Goal: Task Accomplishment & Management: Use online tool/utility

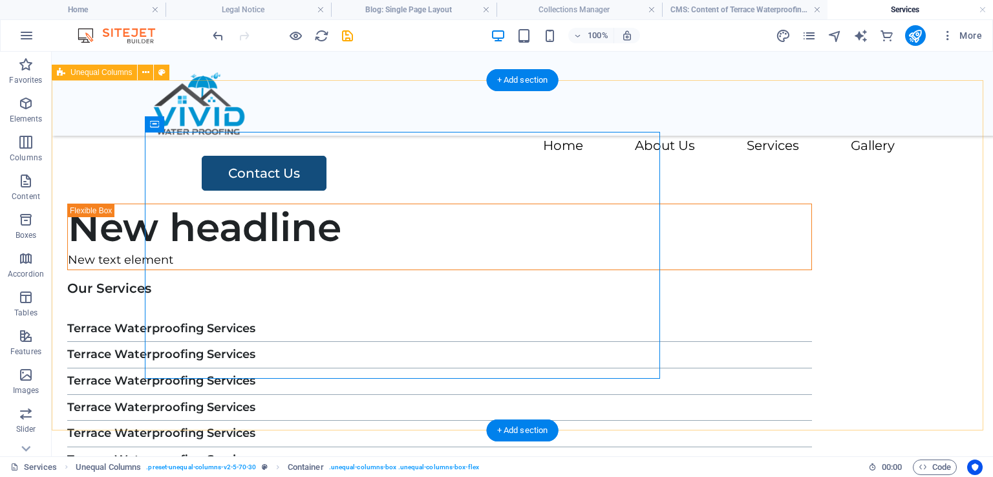
scroll to position [65, 0]
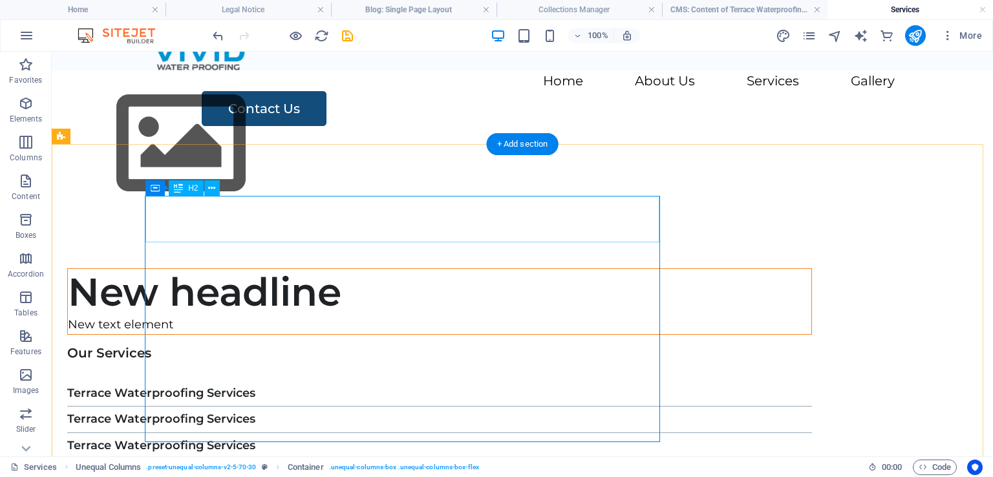
click at [367, 269] on div "New headline" at bounding box center [440, 292] width 744 height 47
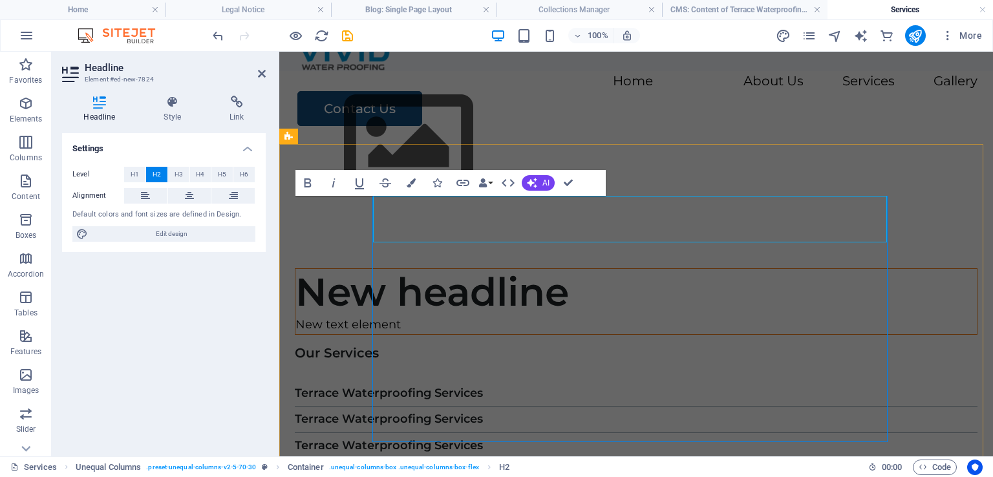
click at [367, 268] on div "New headline New text element" at bounding box center [636, 301] width 683 height 67
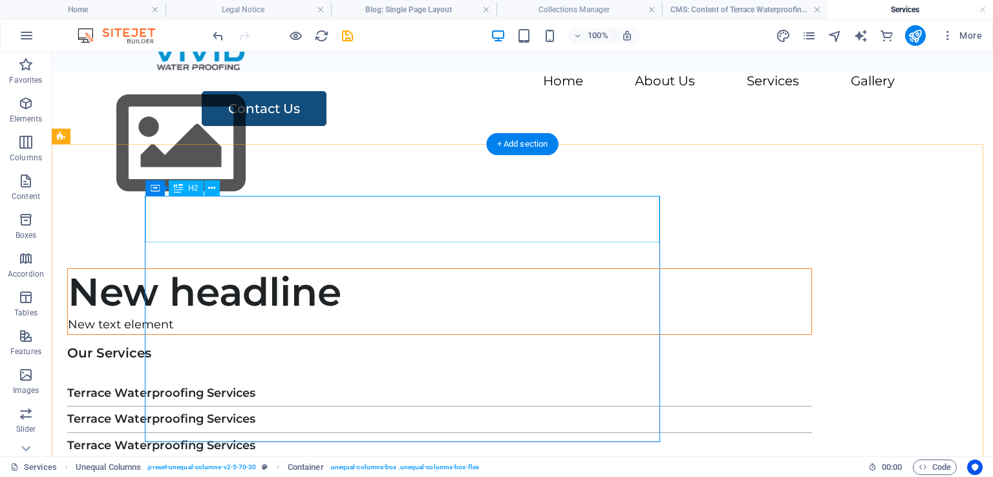
click at [405, 269] on div "New headline" at bounding box center [440, 292] width 744 height 47
click at [177, 268] on div "New headline New text element" at bounding box center [439, 301] width 745 height 67
click at [405, 269] on div "New headline" at bounding box center [440, 292] width 744 height 47
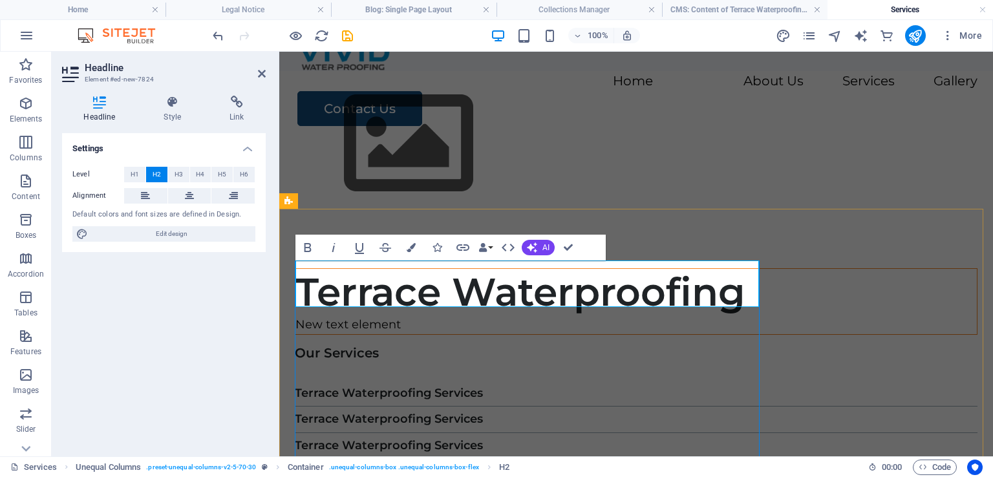
scroll to position [0, 0]
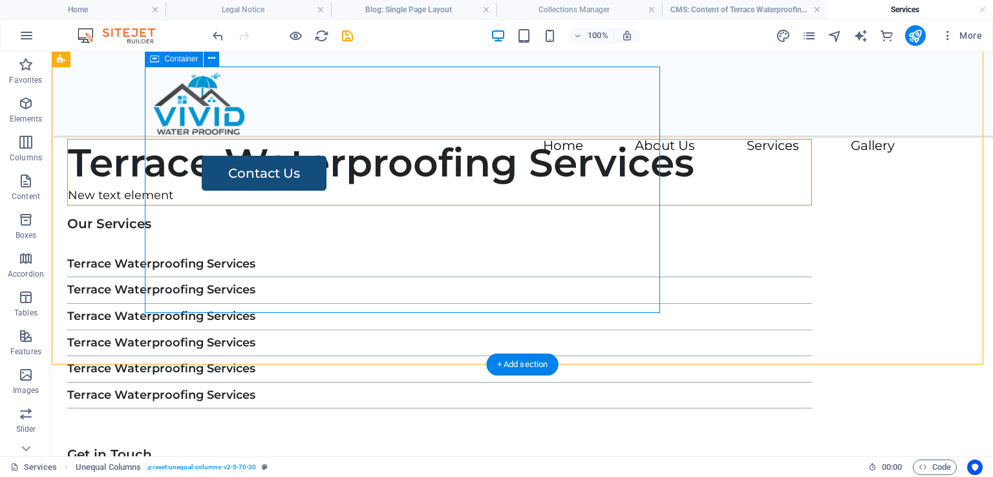
scroll to position [65, 0]
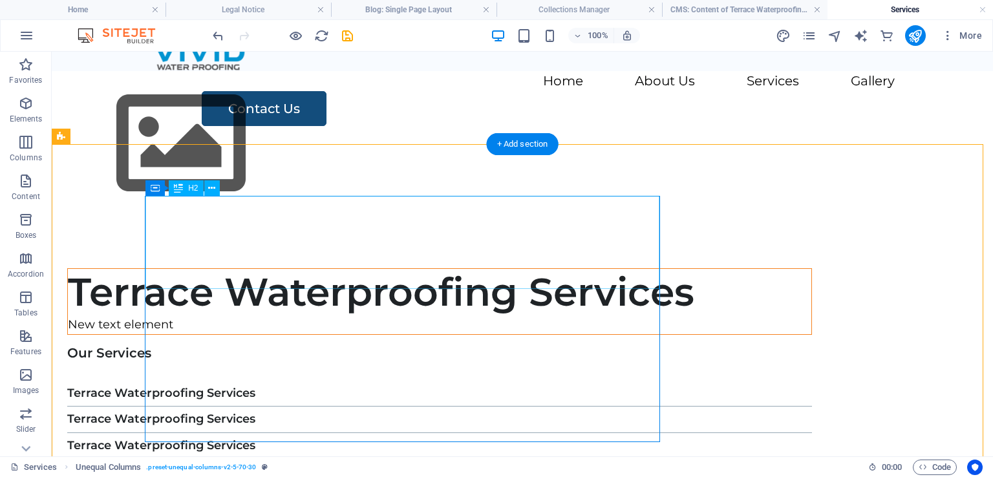
click at [334, 269] on div "Terrace Waterproofing Services" at bounding box center [440, 292] width 744 height 47
click at [106, 268] on div "Terrace Waterproofing Services New text element" at bounding box center [439, 301] width 745 height 67
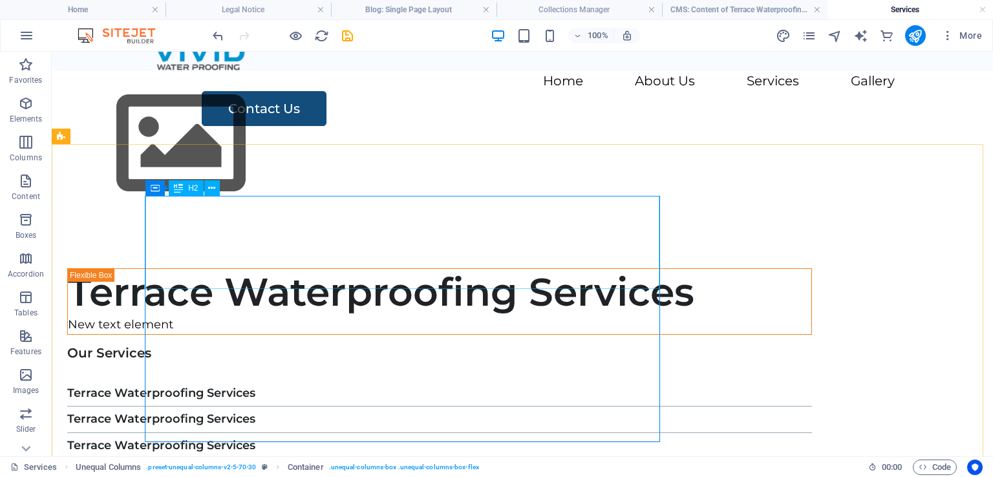
click at [190, 188] on span "H2" at bounding box center [193, 188] width 10 height 8
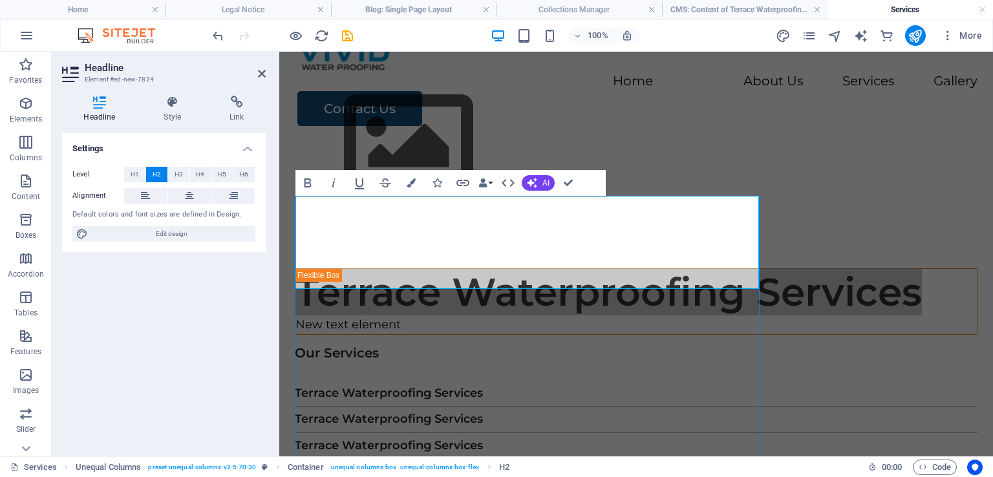
drag, startPoint x: 134, startPoint y: 177, endPoint x: 147, endPoint y: 179, distance: 13.2
click at [134, 177] on span "H1" at bounding box center [135, 175] width 8 height 16
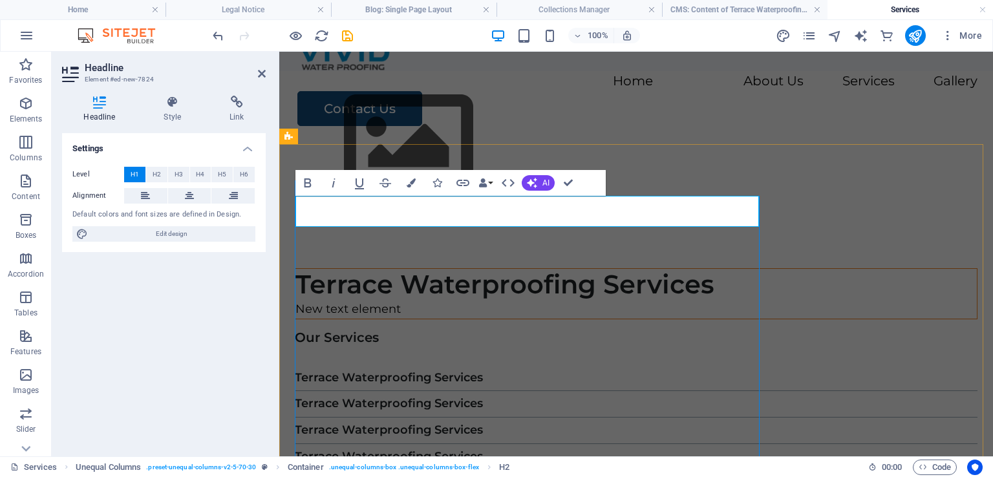
click at [697, 303] on div "Terrace Waterproofing Services New text element" at bounding box center [636, 293] width 683 height 51
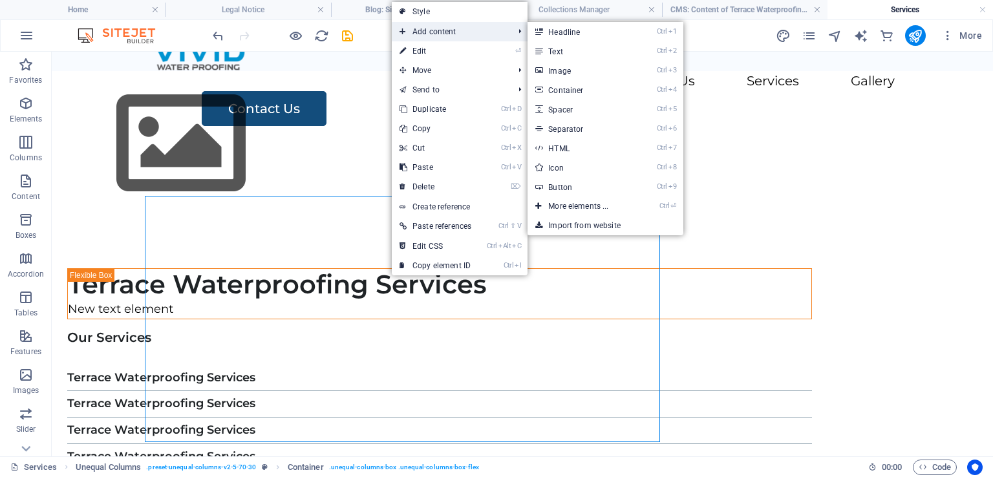
click at [445, 37] on span "Add content" at bounding box center [450, 31] width 116 height 19
click at [631, 113] on link "Ctrl 5 Spacer" at bounding box center [581, 109] width 107 height 19
select select "px"
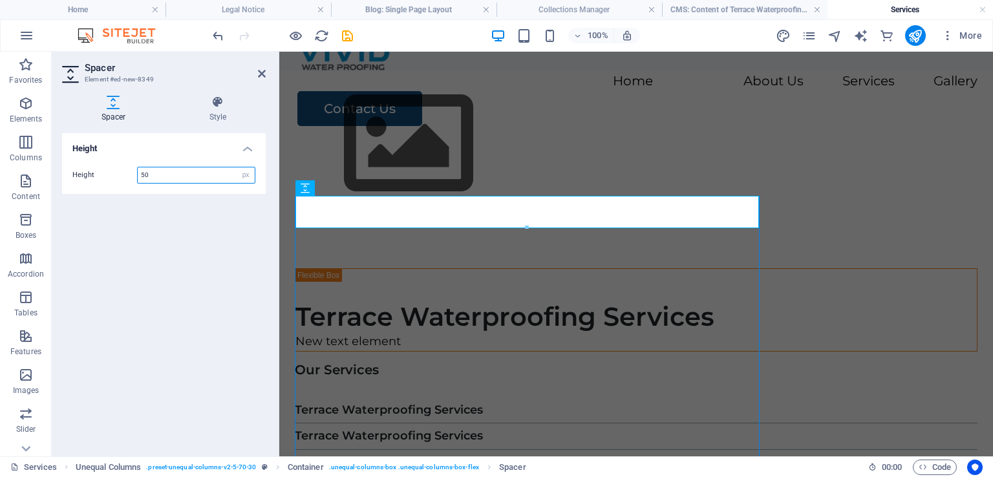
click at [184, 181] on input "50" at bounding box center [196, 175] width 117 height 16
type input "20"
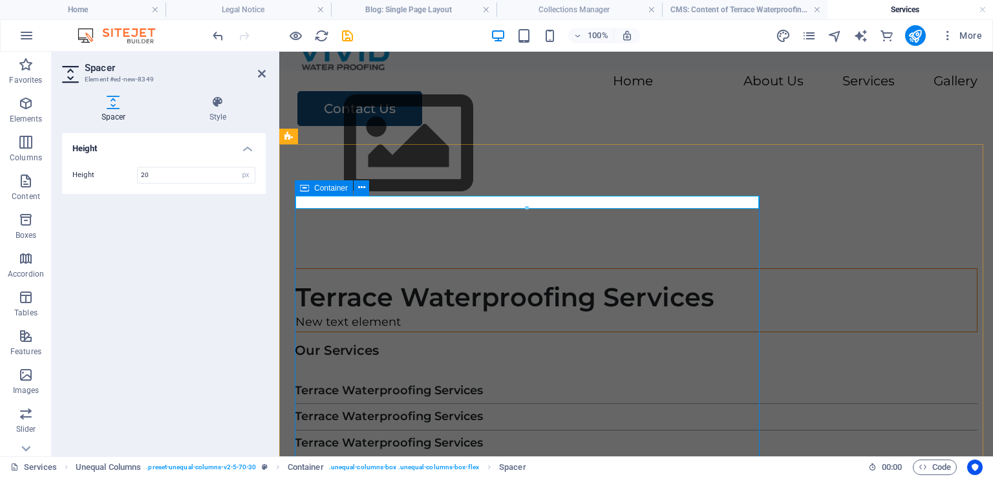
click at [603, 315] on div "Terrace Waterproofing Services New text element" at bounding box center [636, 300] width 683 height 64
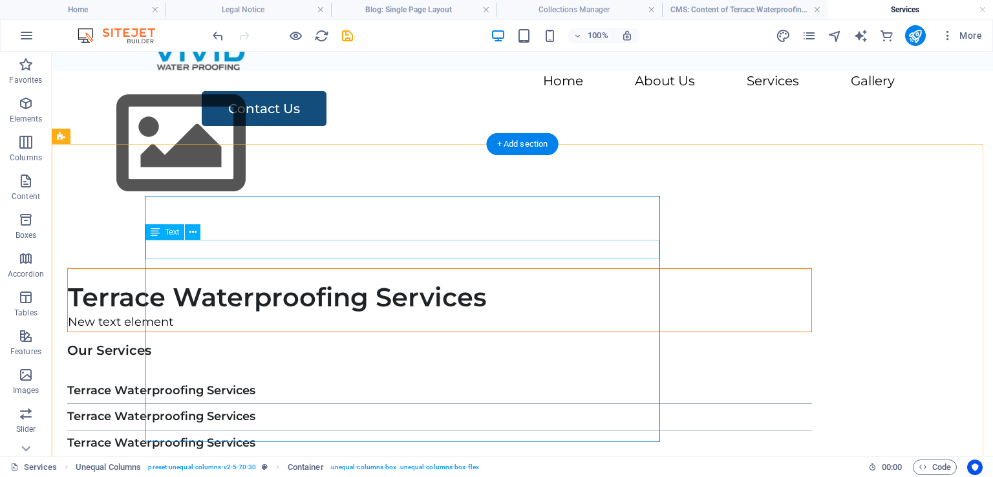
drag, startPoint x: 512, startPoint y: 205, endPoint x: 506, endPoint y: 246, distance: 41.8
click at [506, 269] on div "Terrace Waterproofing Services New text element" at bounding box center [440, 300] width 744 height 63
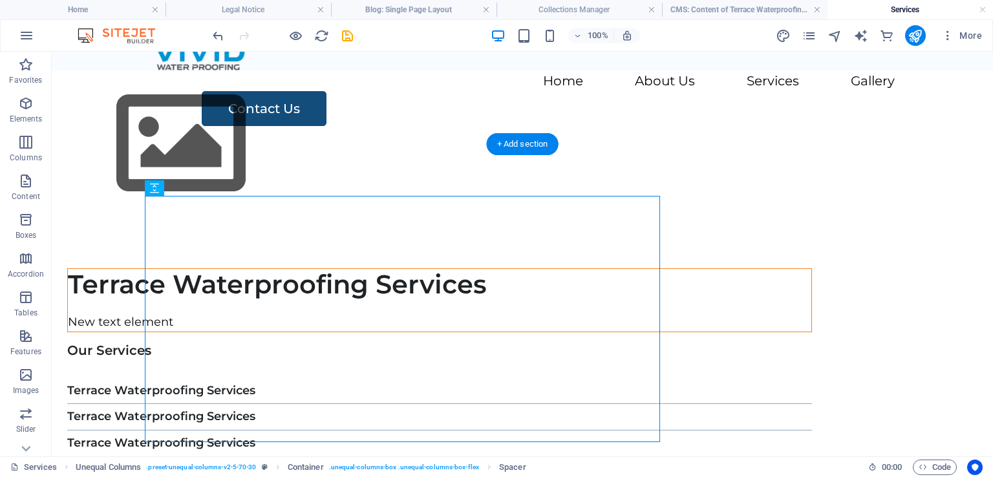
drag, startPoint x: 541, startPoint y: 198, endPoint x: 529, endPoint y: 234, distance: 38.0
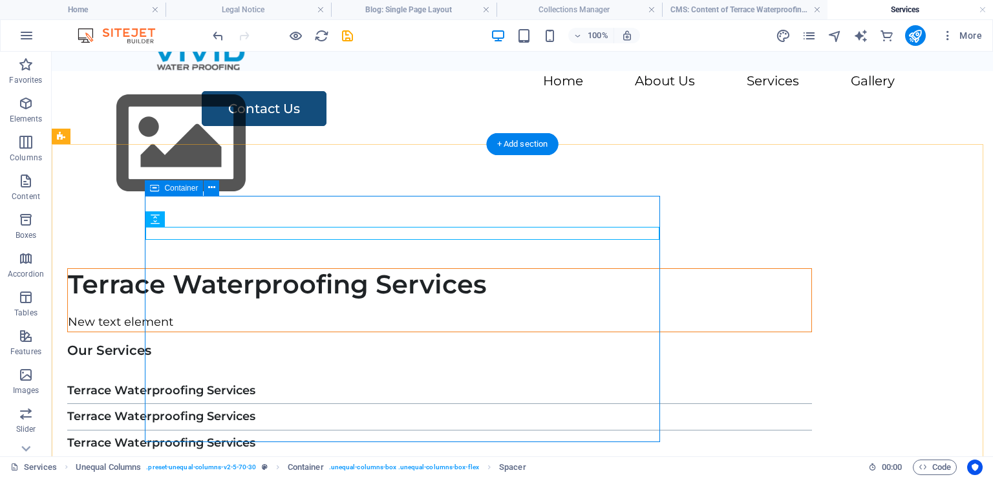
click at [532, 315] on div "Terrace Waterproofing Services New text element" at bounding box center [439, 300] width 745 height 64
click at [357, 300] on div at bounding box center [440, 306] width 744 height 13
click at [339, 300] on div at bounding box center [440, 306] width 744 height 13
select select "px"
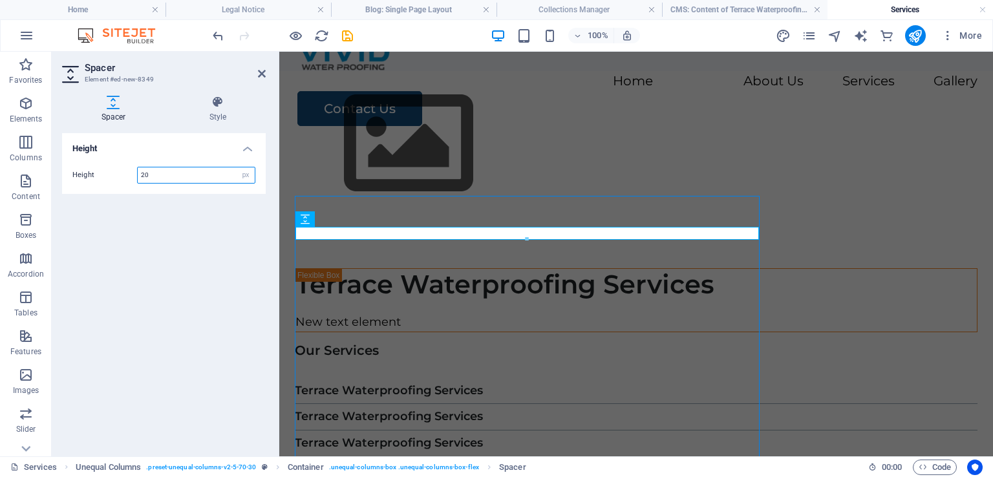
click at [150, 179] on input "20" at bounding box center [196, 175] width 117 height 16
type input "40"
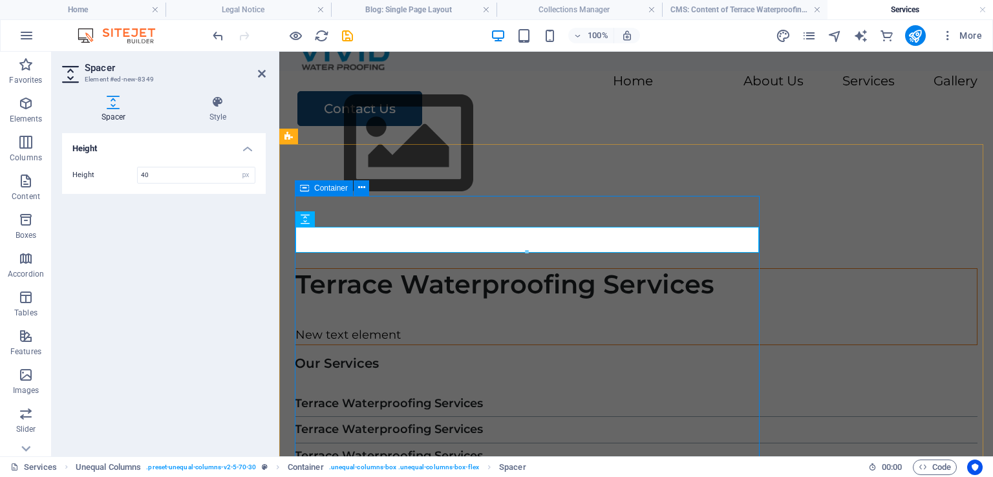
click at [435, 308] on div "Terrace Waterproofing Services New text element" at bounding box center [636, 306] width 683 height 77
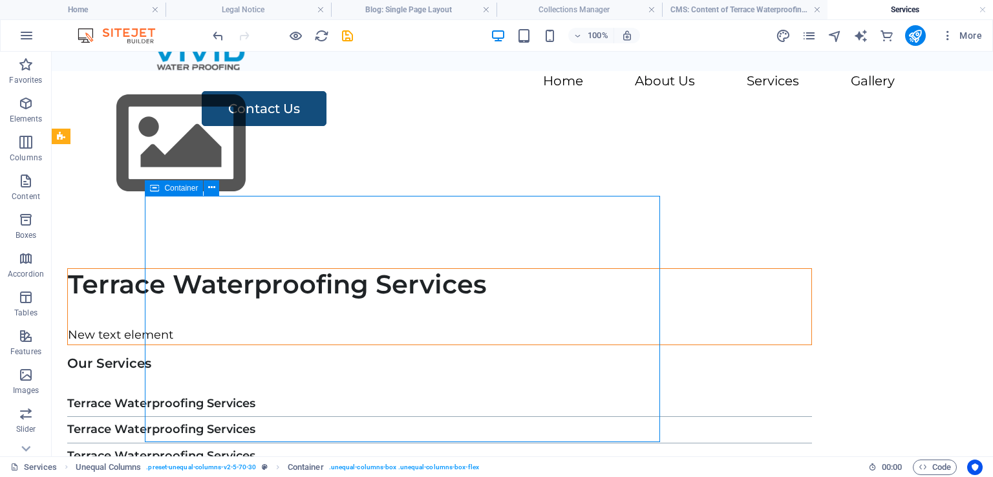
click at [361, 272] on div "Terrace Waterproofing Services New text element" at bounding box center [439, 306] width 745 height 77
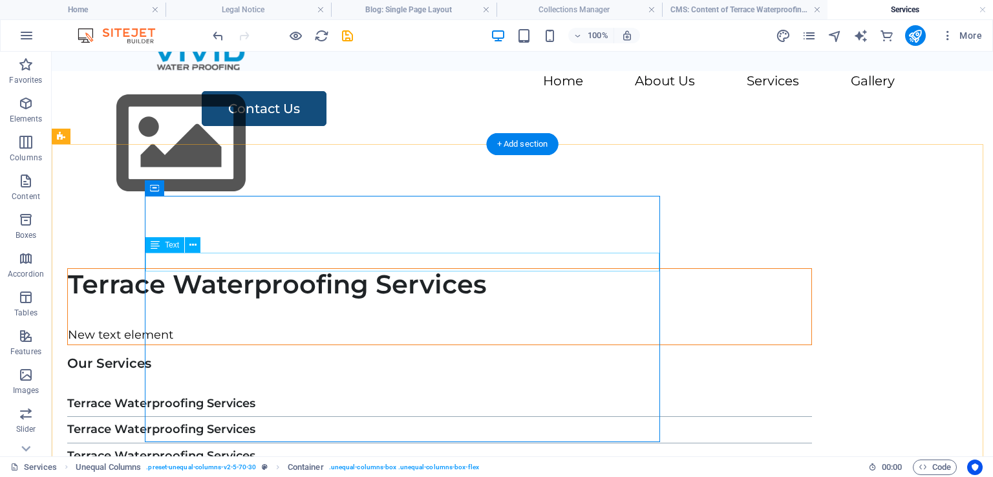
click at [268, 326] on div "New text element" at bounding box center [440, 335] width 744 height 19
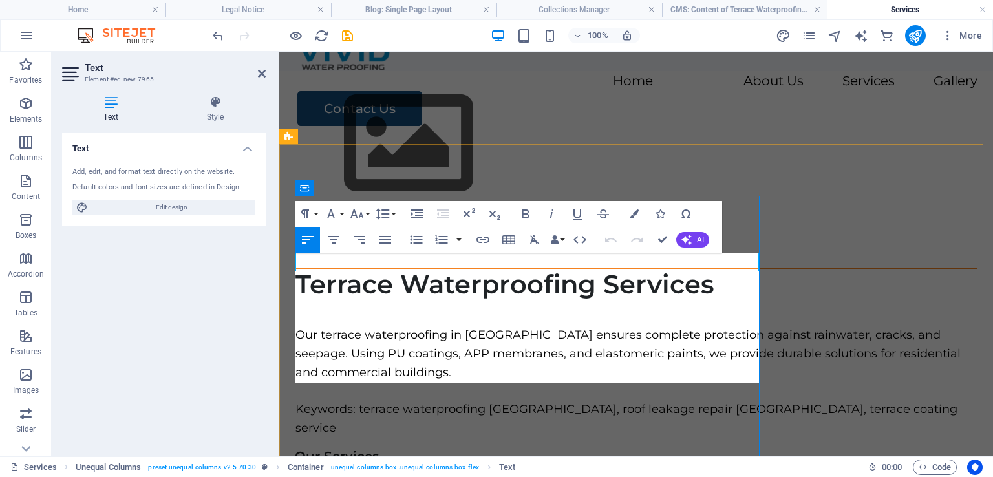
scroll to position [4385, 6]
click at [429, 279] on div "Terrace Waterproofing Services Our terrace waterproofing in [GEOGRAPHIC_DATA] e…" at bounding box center [636, 353] width 683 height 170
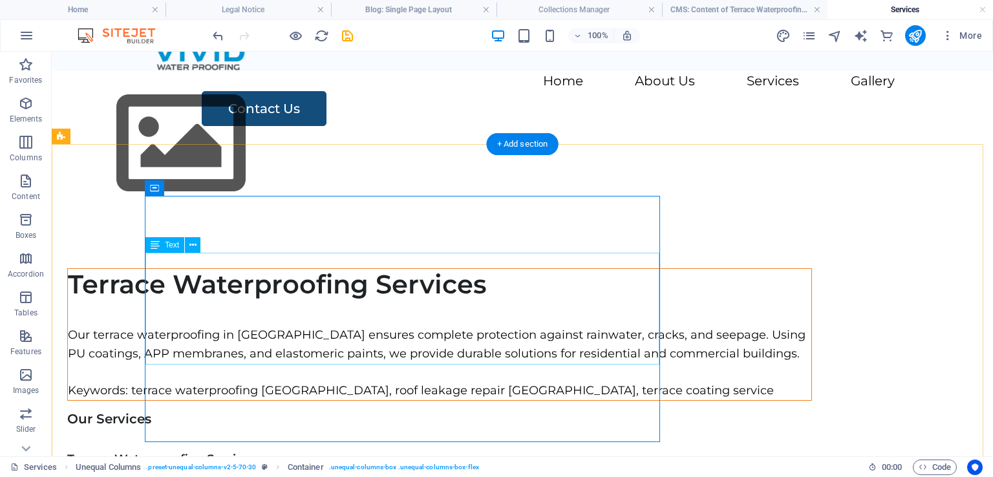
click at [220, 339] on div "Our terrace waterproofing in [GEOGRAPHIC_DATA] ensures complete protection agai…" at bounding box center [440, 363] width 744 height 74
click at [241, 329] on div "Our terrace waterproofing in [GEOGRAPHIC_DATA] ensures complete protection agai…" at bounding box center [440, 363] width 744 height 74
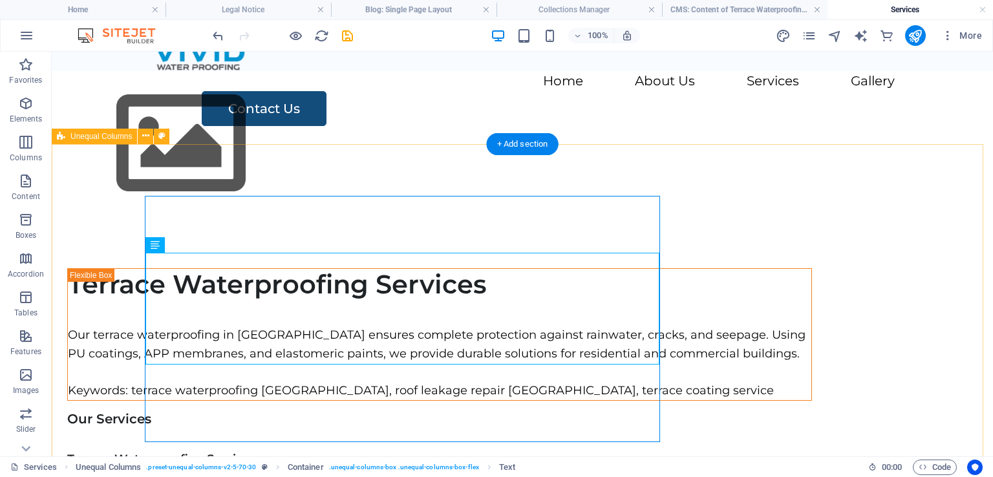
click at [861, 217] on div "Terrace Waterproofing Services Our terrace waterproofing in [GEOGRAPHIC_DATA] e…" at bounding box center [522, 463] width 941 height 493
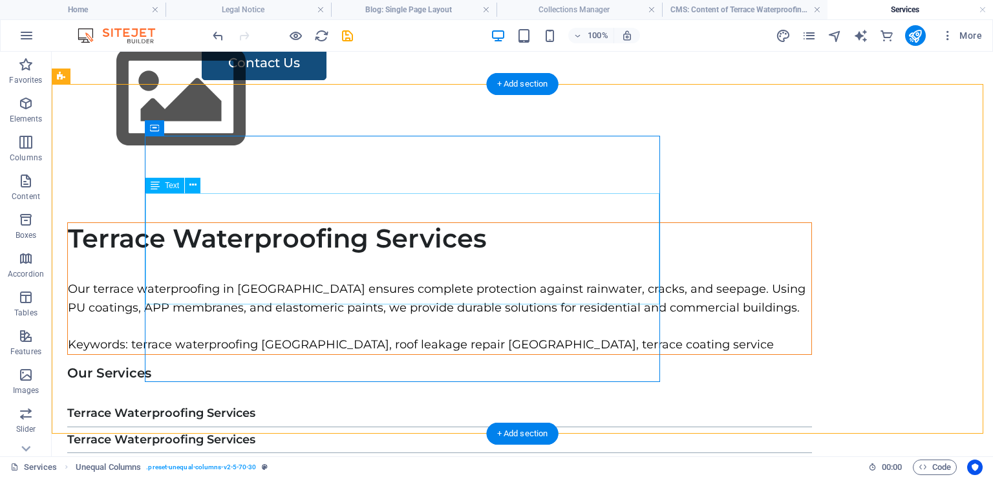
scroll to position [129, 0]
